Goal: Information Seeking & Learning: Learn about a topic

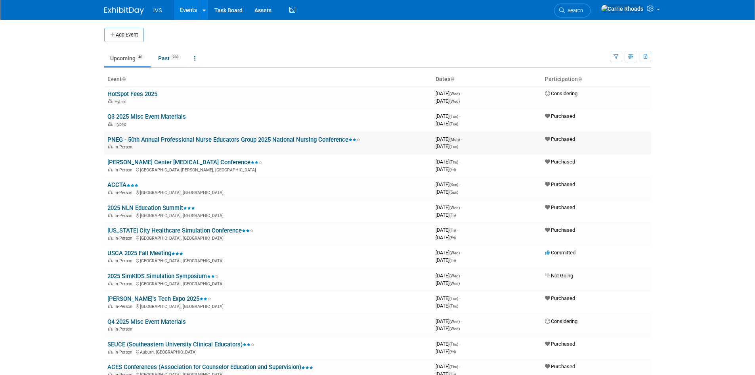
click at [186, 140] on link "PNEG - 50th Annual Professional Nurse Educators Group 2025 National Nursing Con…" at bounding box center [233, 139] width 253 height 7
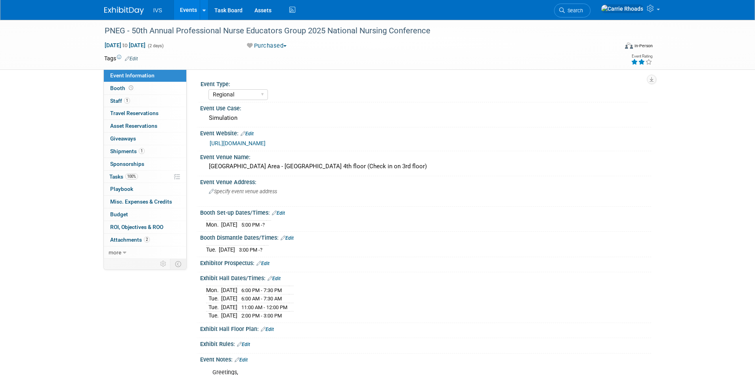
select select "Regional"
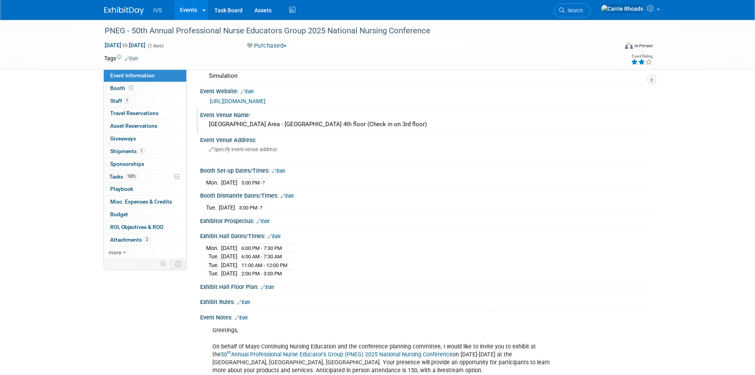
scroll to position [79, 0]
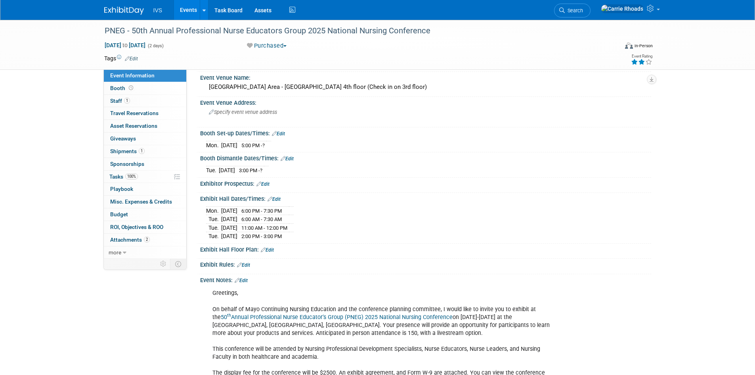
click at [124, 12] on img at bounding box center [124, 11] width 40 height 8
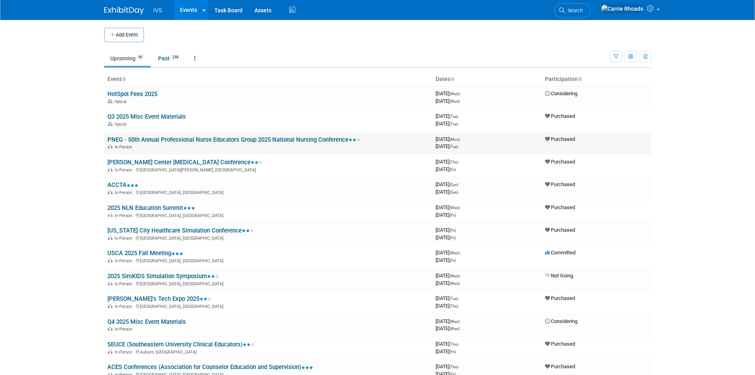
click at [184, 138] on link "PNEG - 50th Annual Professional Nurse Educators Group 2025 National Nursing Con…" at bounding box center [233, 139] width 253 height 7
click at [0, 0] on div at bounding box center [0, 0] width 0 height 0
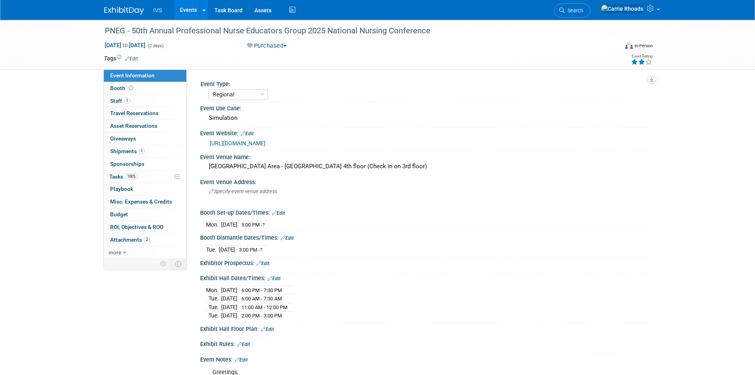
select select "Regional"
click at [266, 141] on link "https://ce.mayo.edu/nursing/content/50th-annual-professional-nurse-educators-gr…" at bounding box center [238, 143] width 56 height 6
click at [122, 10] on img at bounding box center [124, 11] width 40 height 8
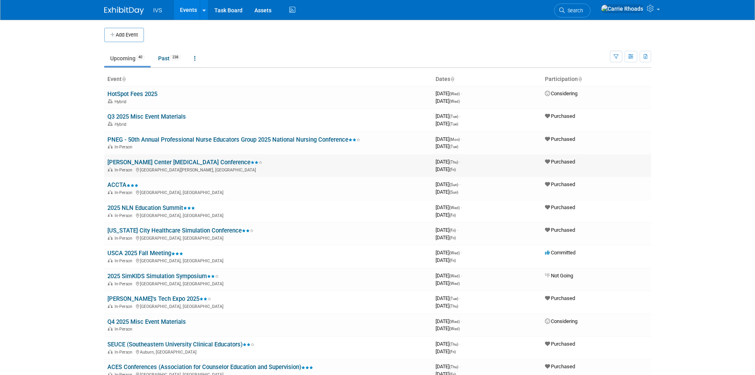
click at [136, 163] on link "[PERSON_NAME] Center [MEDICAL_DATA] Conference" at bounding box center [184, 162] width 155 height 7
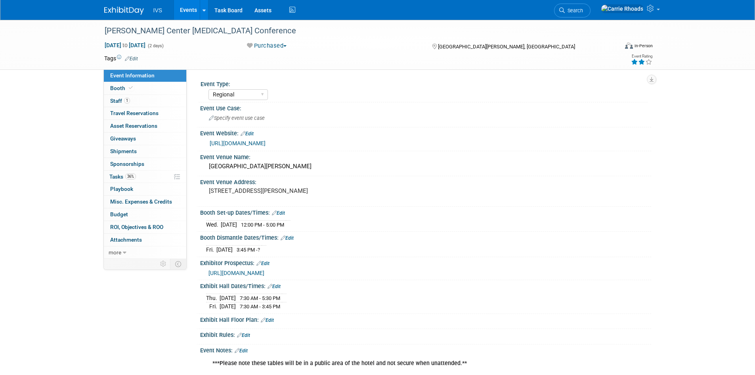
select select "Regional"
click at [121, 4] on link at bounding box center [128, 7] width 49 height 6
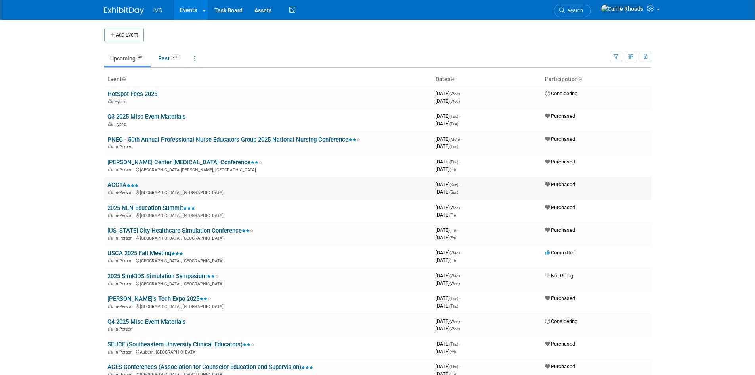
click at [111, 183] on link "ACCTA" at bounding box center [122, 184] width 31 height 7
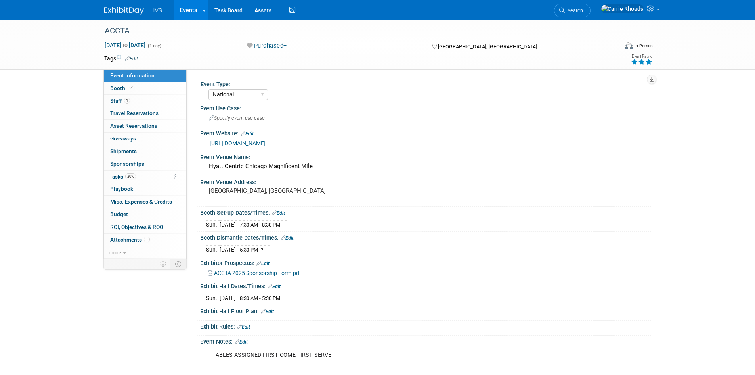
select select "National"
click at [124, 5] on link at bounding box center [128, 7] width 49 height 6
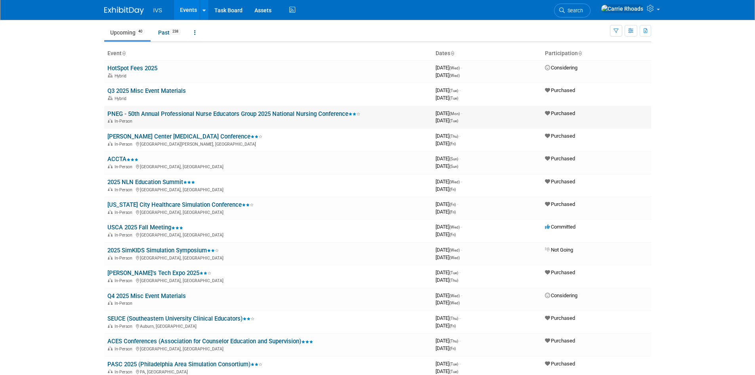
scroll to position [40, 0]
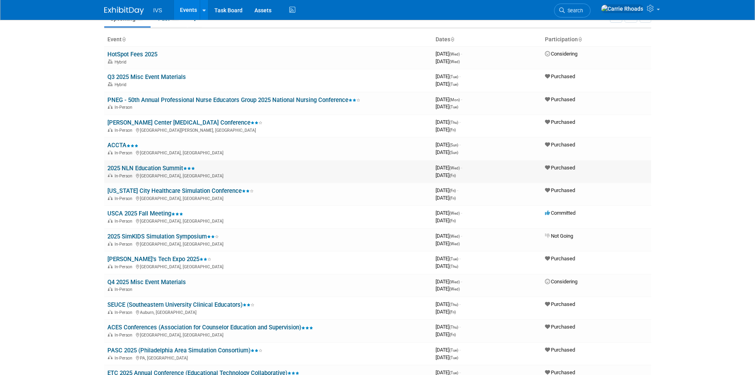
click at [149, 167] on link "2025 NLN Education Summit" at bounding box center [151, 167] width 88 height 7
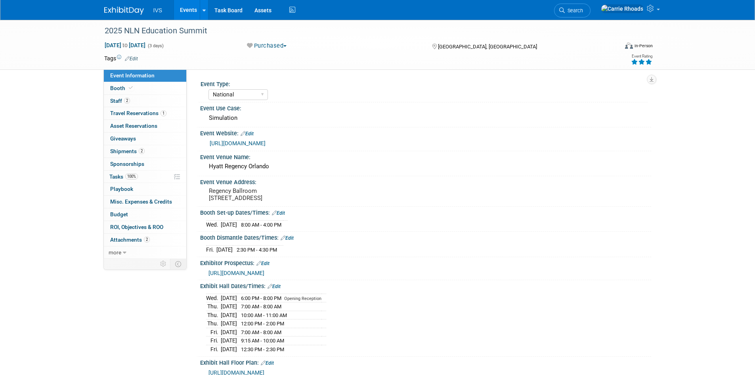
select select "National"
